Goal: Task Accomplishment & Management: Use online tool/utility

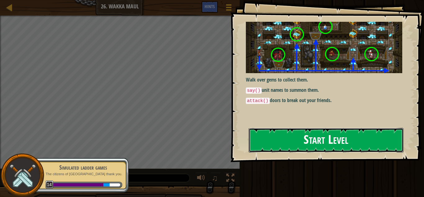
click at [285, 128] on button "Start Level" at bounding box center [326, 140] width 155 height 25
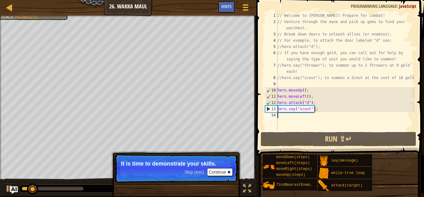
click at [185, 163] on p "It is time to demonstrate your skills." at bounding box center [176, 163] width 110 height 6
click at [212, 173] on button "Continue" at bounding box center [220, 172] width 26 height 8
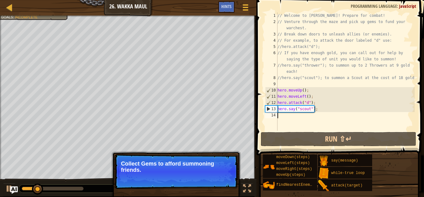
click at [223, 180] on button "Continue" at bounding box center [220, 178] width 26 height 8
click at [217, 177] on button "Continue" at bounding box center [220, 178] width 26 height 8
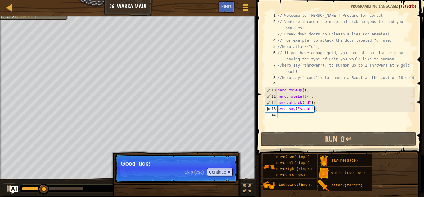
click at [217, 177] on p "Skip (esc) Continue Good luck!" at bounding box center [176, 168] width 123 height 29
click at [222, 173] on button "Continue" at bounding box center [220, 172] width 26 height 8
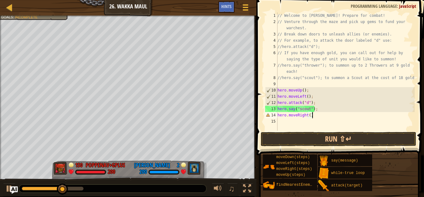
scroll to position [3, 5]
click at [310, 114] on div "// Welcome to [PERSON_NAME]! Prepare for combat! // Venture through the maze an…" at bounding box center [345, 77] width 139 height 130
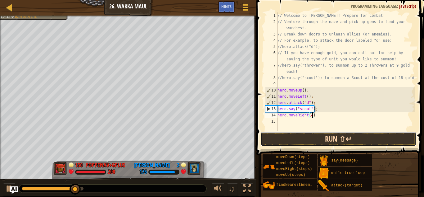
click at [315, 137] on button "Run ⇧↵" at bounding box center [339, 139] width 156 height 14
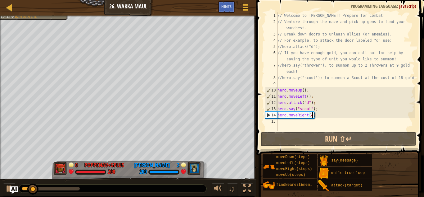
click at [307, 115] on div "// Welcome to [PERSON_NAME]! Prepare for combat! // Venture through the maze an…" at bounding box center [345, 77] width 139 height 130
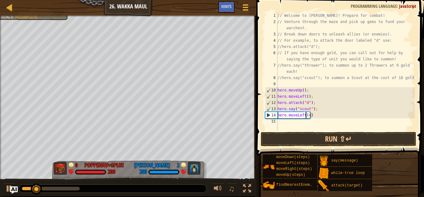
scroll to position [3, 4]
type textarea "hero.moveLeft(4)"
click at [342, 134] on button "Run ⇧↵" at bounding box center [339, 139] width 156 height 14
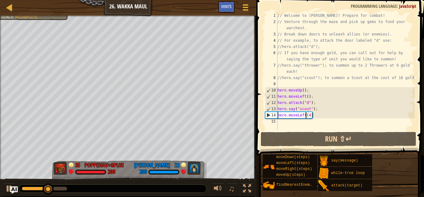
click at [306, 123] on div "// Welcome to [PERSON_NAME]! Prepare for combat! // Venture through the maze an…" at bounding box center [345, 77] width 139 height 130
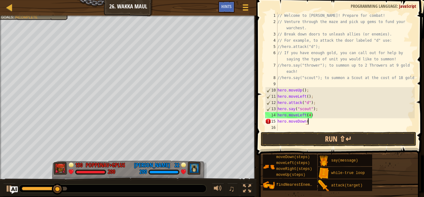
type textarea "hero.moveDown()"
type textarea "hero.attack("b")"
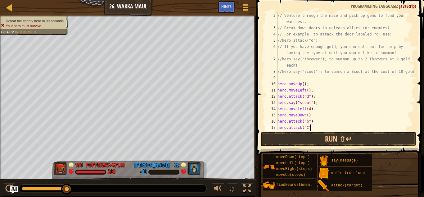
scroll to position [3, 5]
click at [319, 139] on button "Run ⇧↵" at bounding box center [339, 139] width 156 height 14
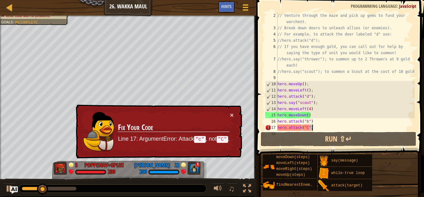
scroll to position [7, 0]
click at [307, 127] on div "// Venture through the maze and pick up gems to fund your warchest. // Break do…" at bounding box center [345, 80] width 139 height 137
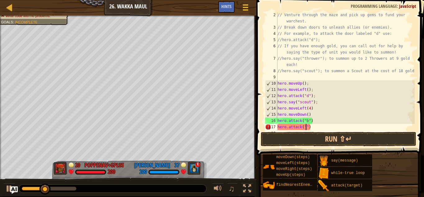
scroll to position [3, 4]
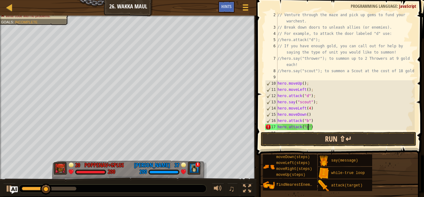
type textarea "hero.attack("c")"
click at [324, 136] on button "Run ⇧↵" at bounding box center [339, 139] width 156 height 14
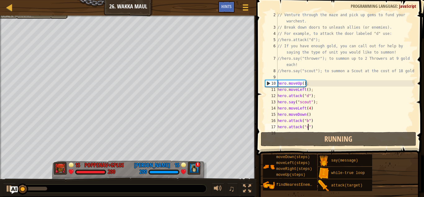
click at [320, 127] on div "// Venture through the maze and pick up gems to fund your warchest. // Break do…" at bounding box center [345, 80] width 139 height 137
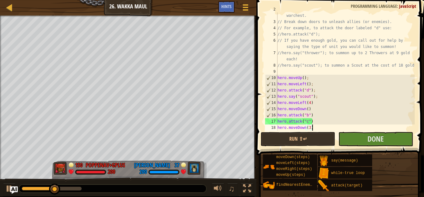
scroll to position [3, 5]
type textarea "hero.moveDown(3)"
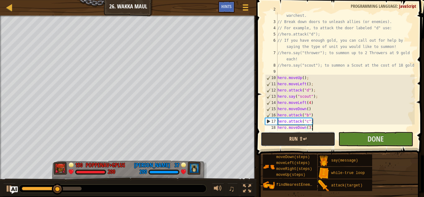
click at [326, 136] on button "Run ⇧↵" at bounding box center [298, 139] width 75 height 14
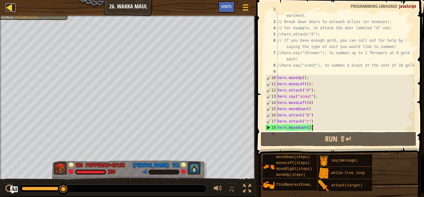
click at [13, 10] on div at bounding box center [10, 7] width 8 height 8
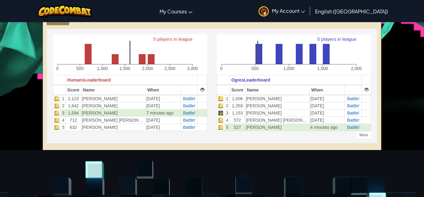
scroll to position [157, 0]
